Goal: Information Seeking & Learning: Learn about a topic

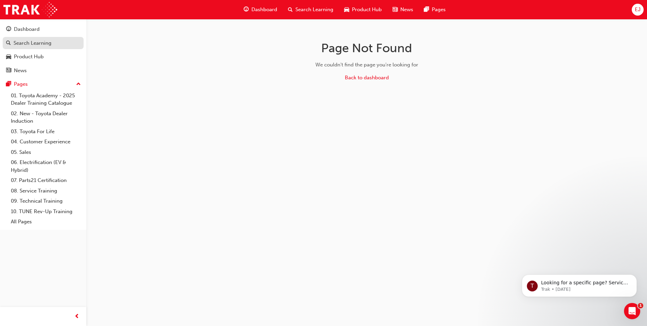
click at [47, 44] on div "Search Learning" at bounding box center [33, 43] width 38 height 8
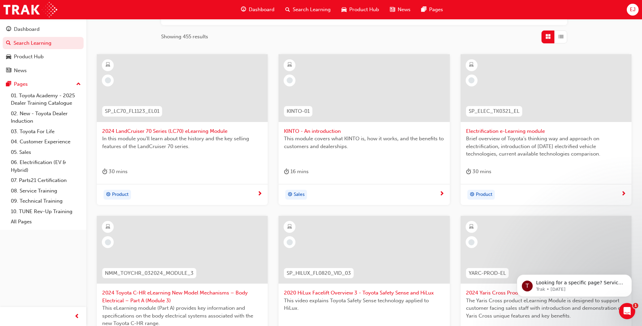
scroll to position [99, 0]
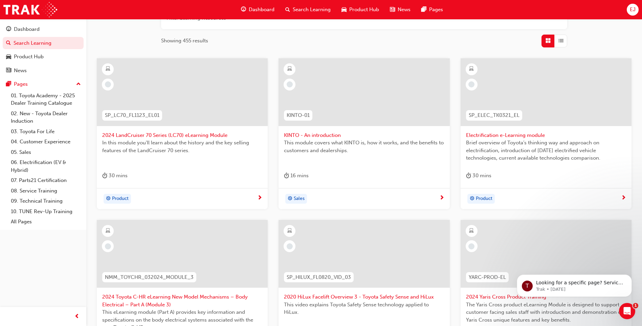
click at [179, 135] on span "2024 LandCruiser 70 Series (LC70) eLearning Module" at bounding box center [182, 135] width 160 height 8
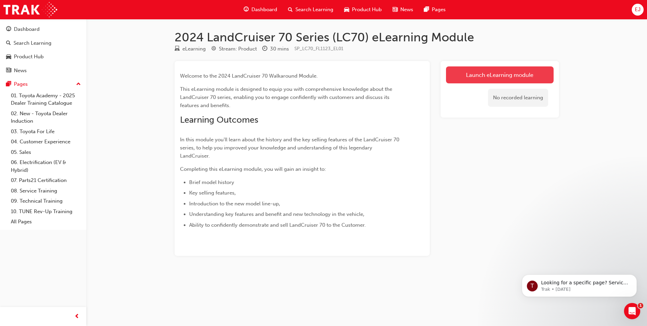
click at [459, 72] on link "Launch eLearning module" at bounding box center [500, 74] width 108 height 17
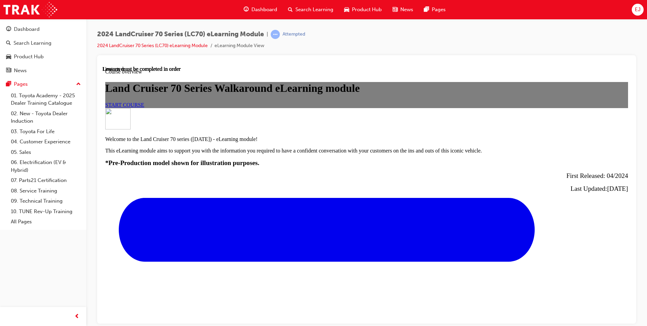
click at [144, 107] on span "START COURSE" at bounding box center [124, 105] width 39 height 6
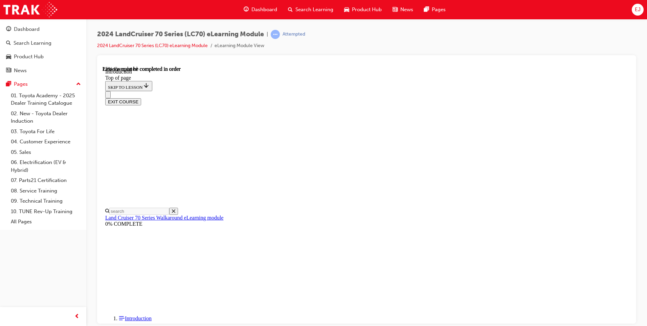
scroll to position [318, 0]
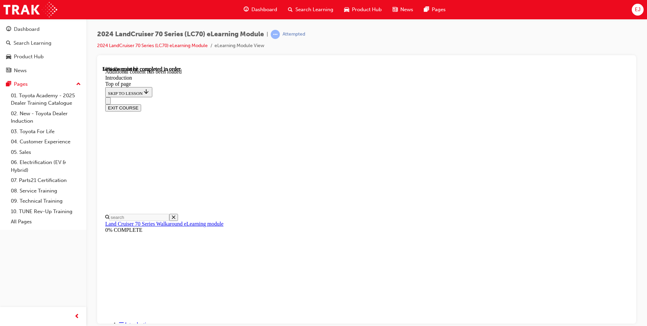
scroll to position [371, 0]
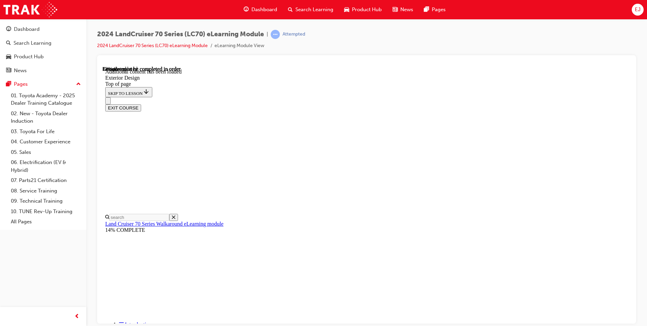
scroll to position [475, 0]
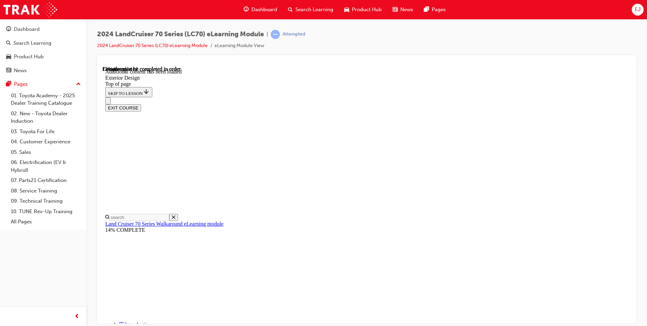
scroll to position [760, 0]
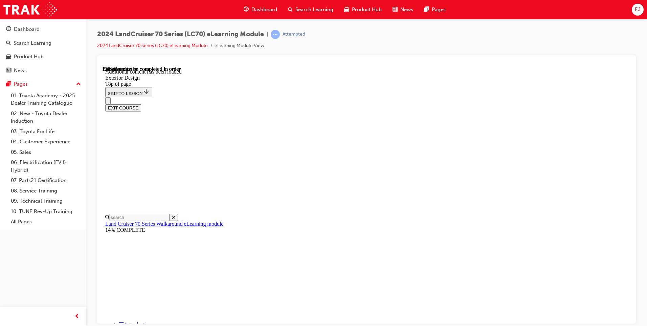
scroll to position [85, 0]
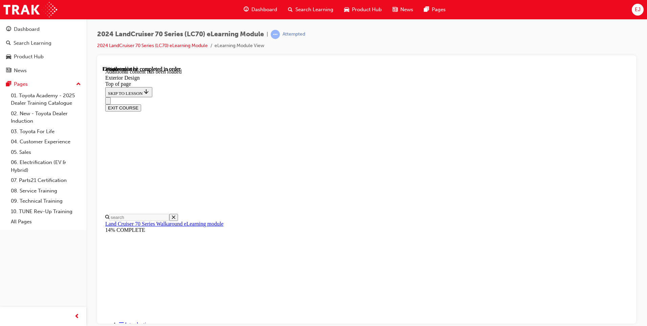
scroll to position [709, 0]
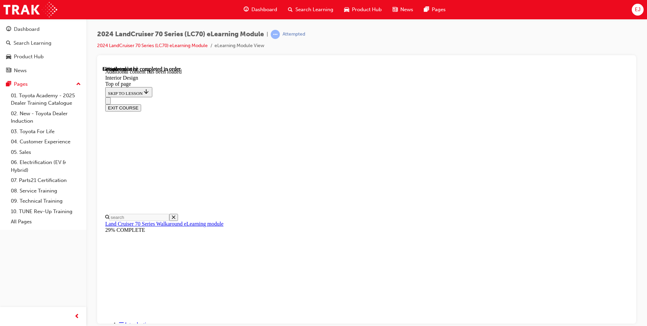
scroll to position [339, 0]
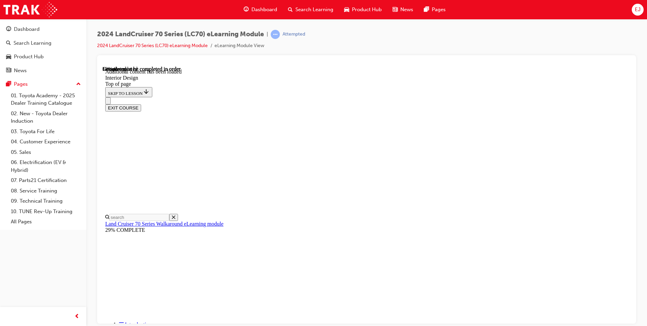
scroll to position [305, 0]
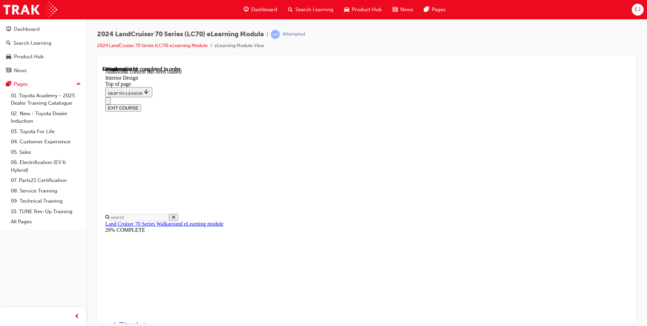
scroll to position [68, 0]
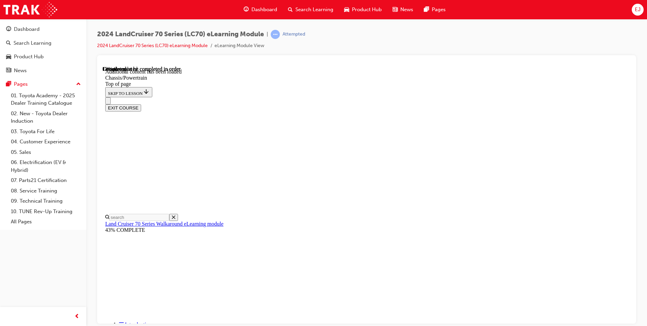
scroll to position [518, 0]
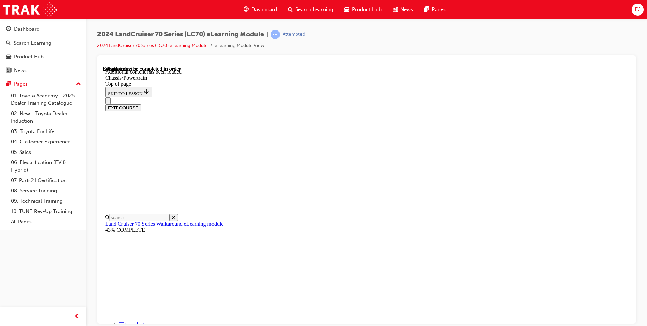
scroll to position [1026, 0]
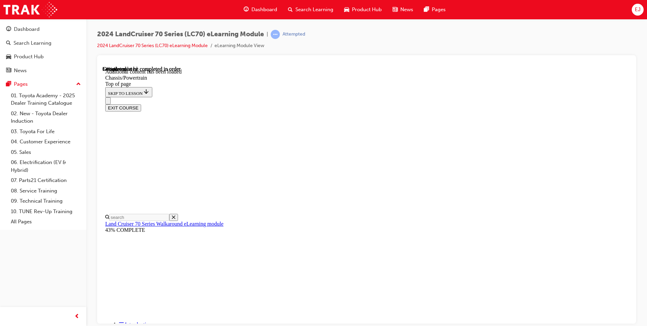
scroll to position [1010, 0]
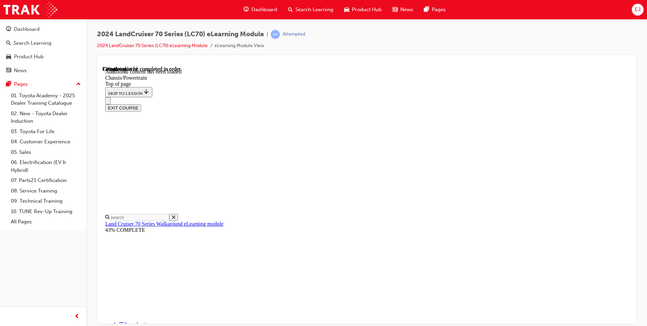
scroll to position [8, 0]
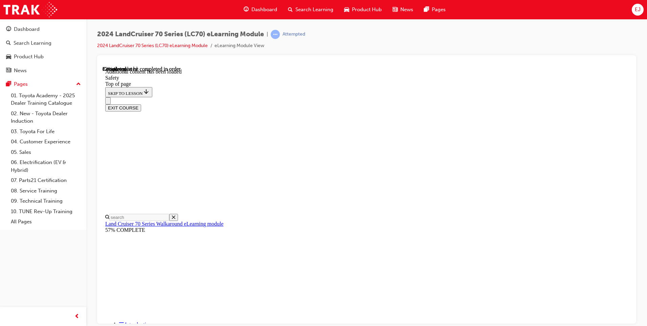
scroll to position [339, 0]
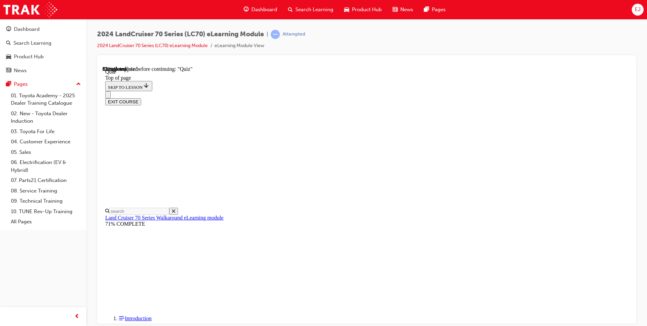
scroll to position [71, 0]
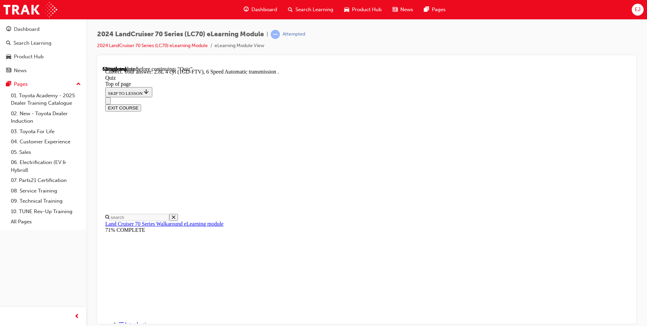
scroll to position [115, 0]
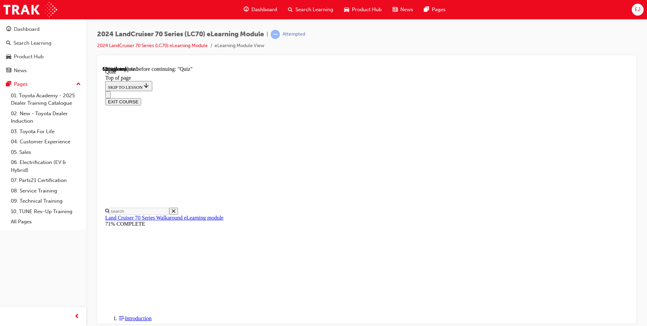
scroll to position [55, 0]
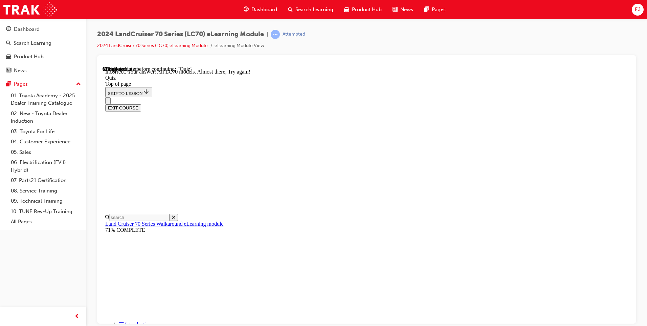
scroll to position [155, 0]
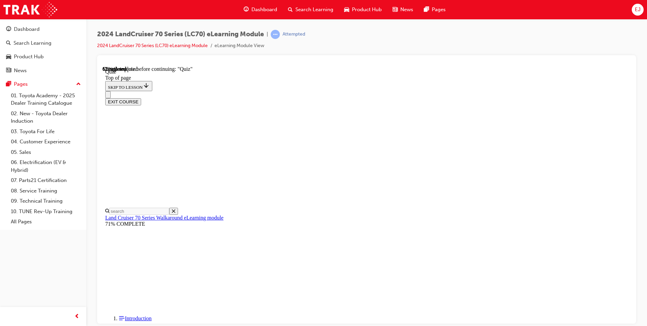
scroll to position [105, 0]
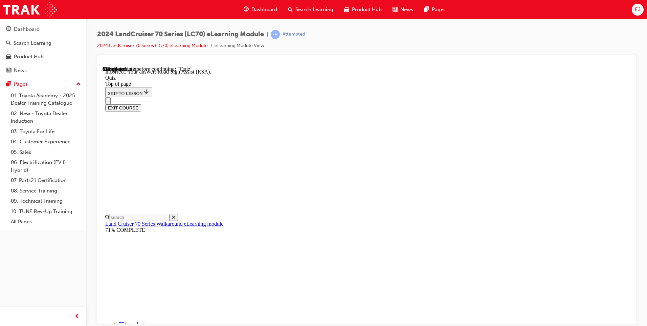
scroll to position [158, 0]
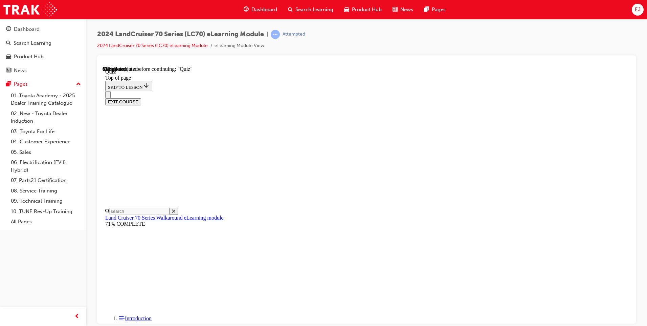
scroll to position [63, 0]
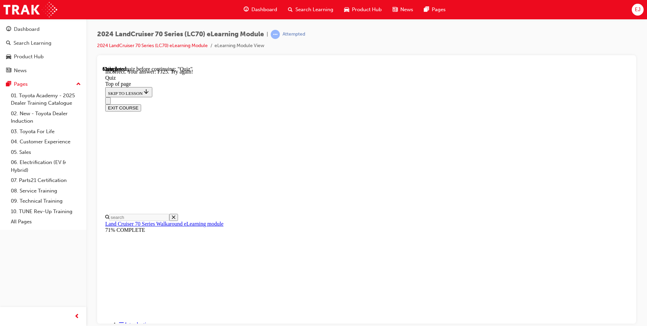
scroll to position [167, 0]
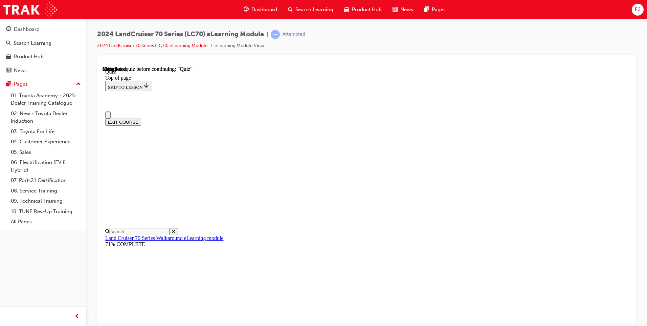
scroll to position [0, 0]
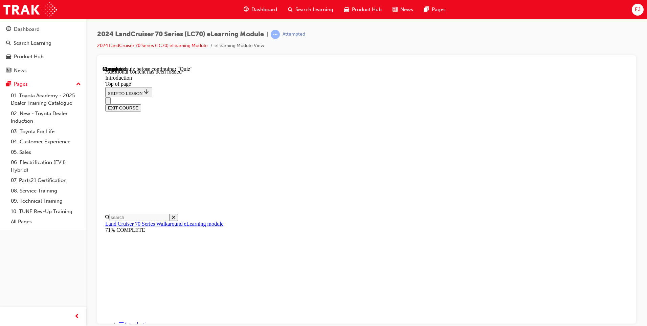
scroll to position [21, 0]
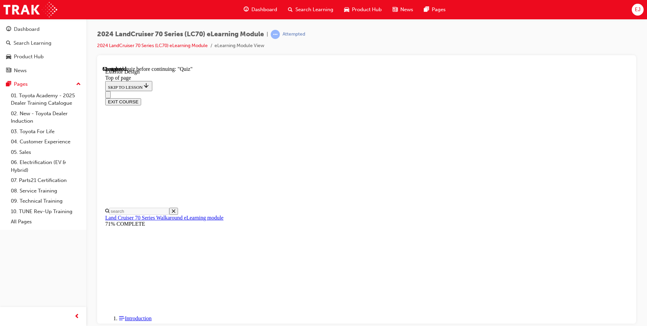
scroll to position [732, 0]
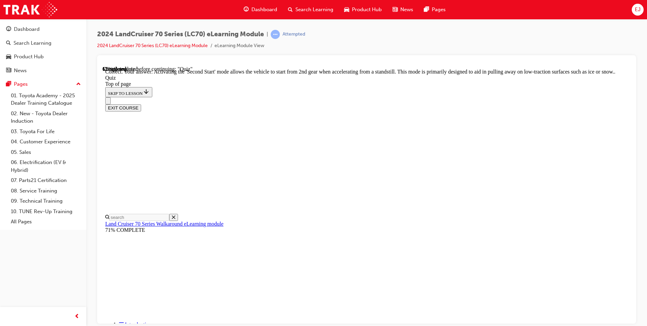
scroll to position [160, 0]
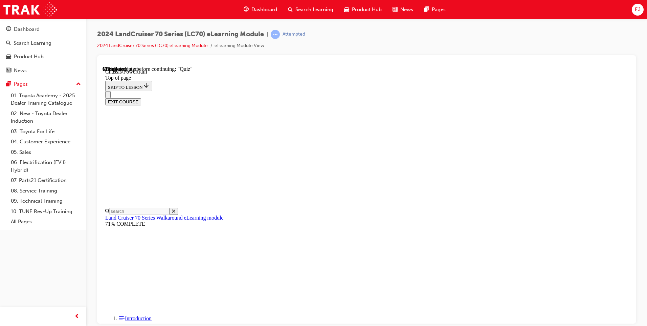
scroll to position [385, 0]
